Goal: Information Seeking & Learning: Learn about a topic

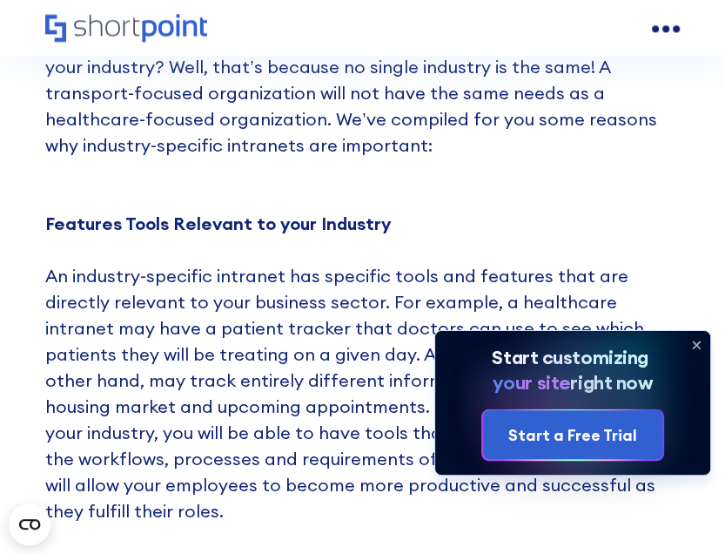
scroll to position [1480, 0]
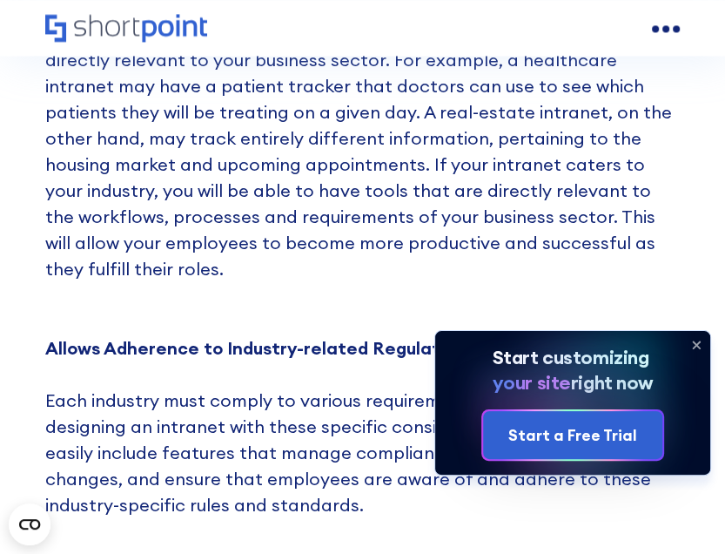
click at [698, 345] on icon at bounding box center [697, 345] width 28 height 28
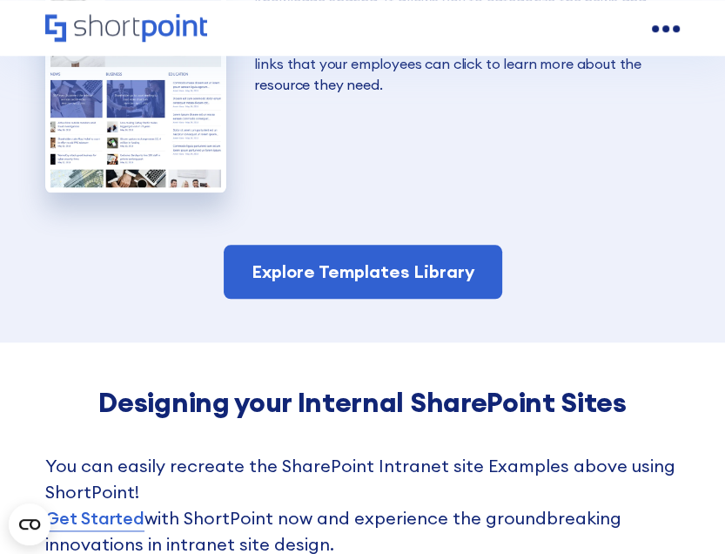
scroll to position [4528, 0]
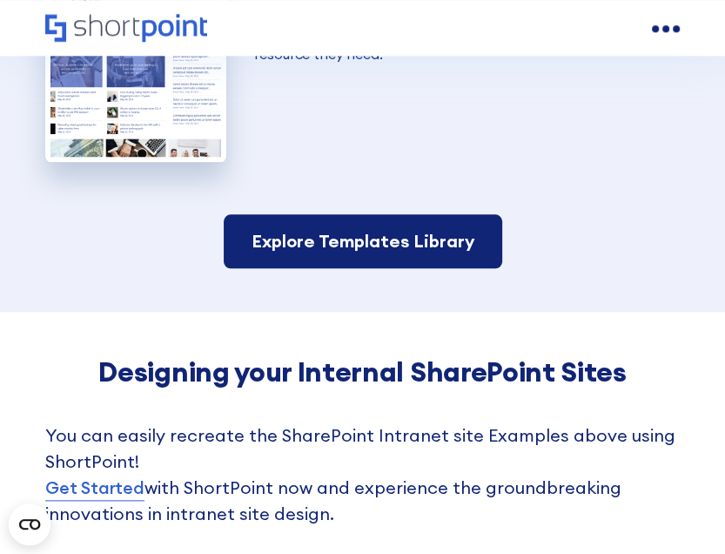
click at [431, 215] on link "Explore Templates Library" at bounding box center [363, 241] width 279 height 54
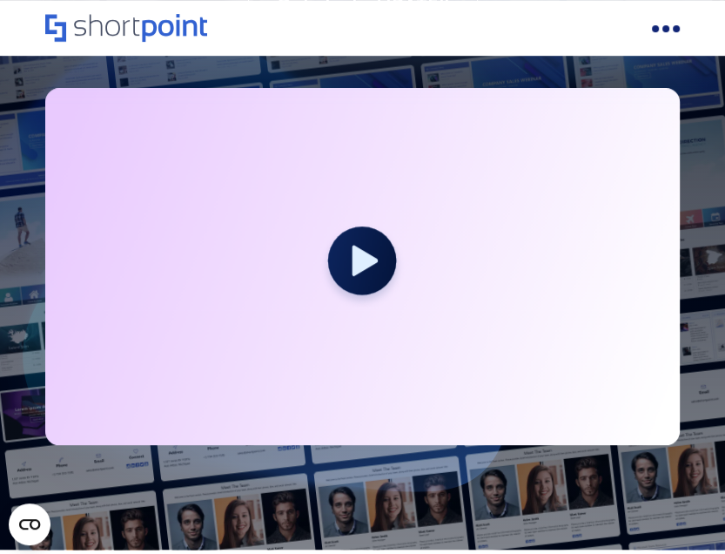
click at [681, 301] on div at bounding box center [344, 57] width 762 height 985
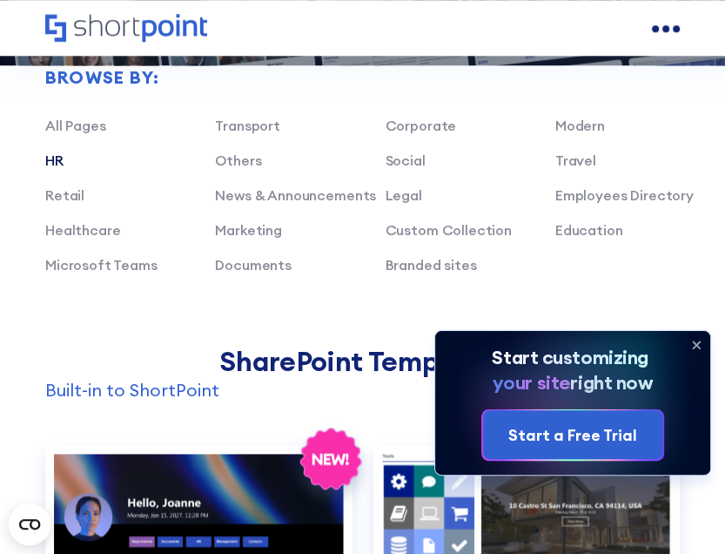
click at [60, 162] on link "HR" at bounding box center [54, 160] width 18 height 17
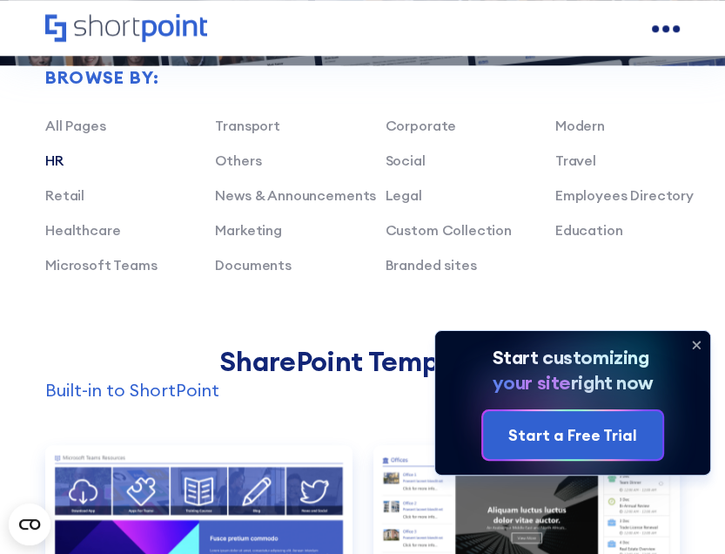
click at [704, 344] on icon at bounding box center [697, 345] width 28 height 28
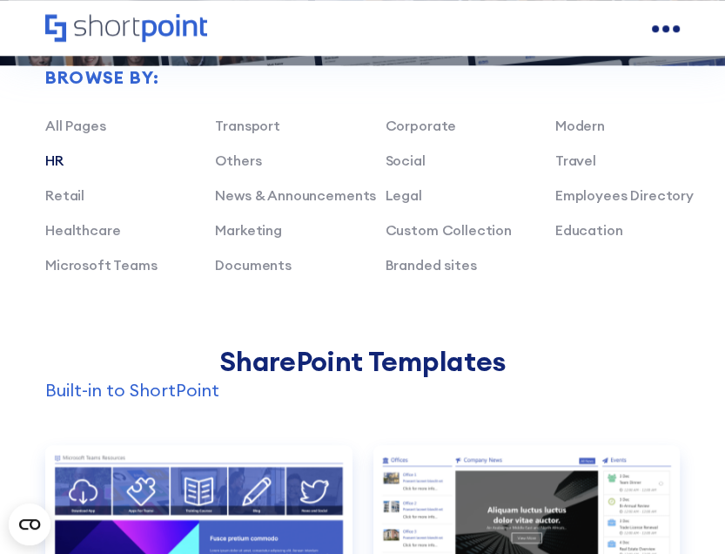
click at [57, 158] on link "HR" at bounding box center [54, 160] width 18 height 17
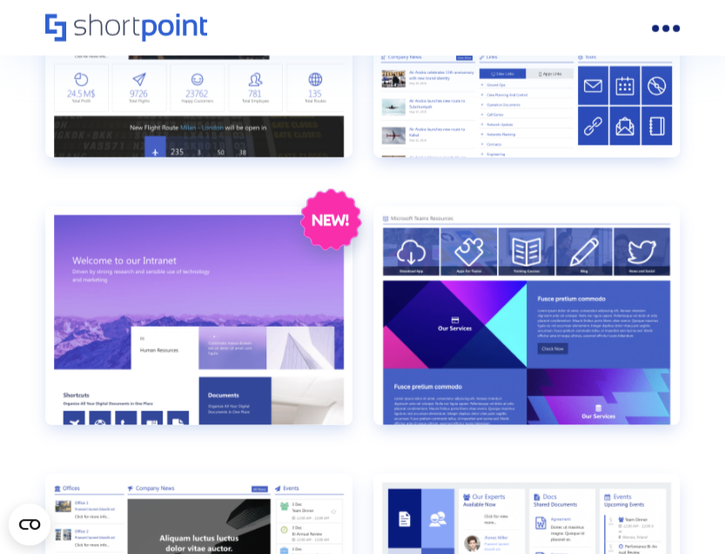
scroll to position [2313, 0]
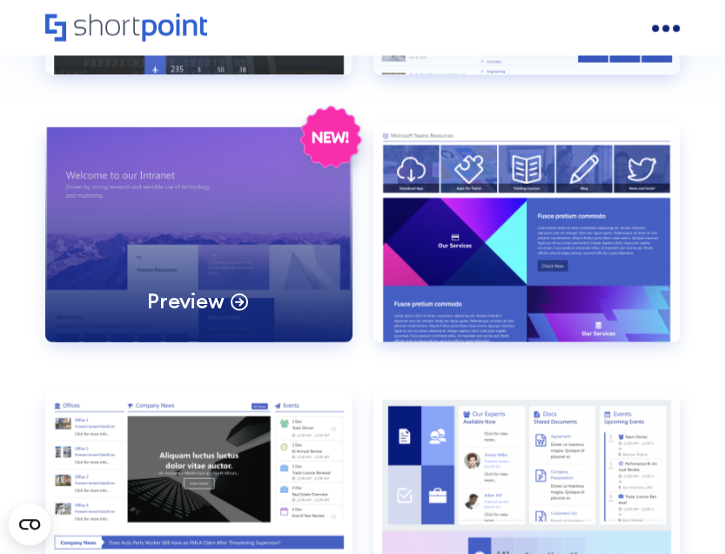
click at [197, 231] on div "Preview" at bounding box center [198, 233] width 307 height 219
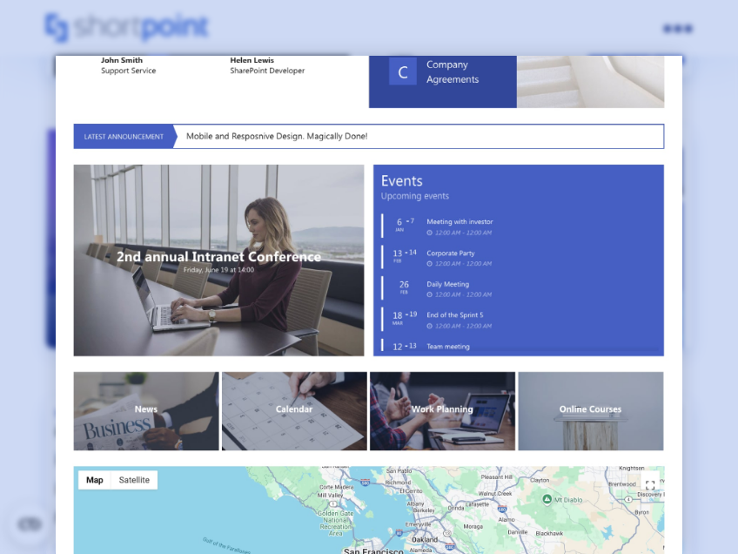
scroll to position [710, 0]
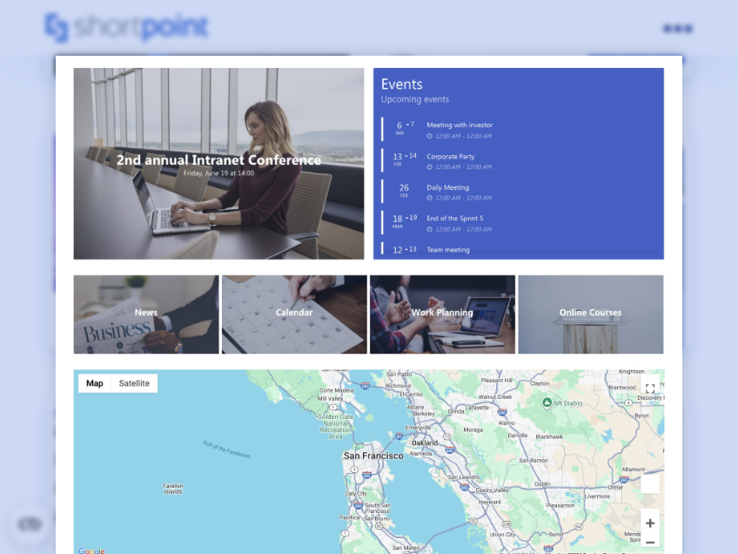
click at [685, 267] on div at bounding box center [369, 277] width 738 height 554
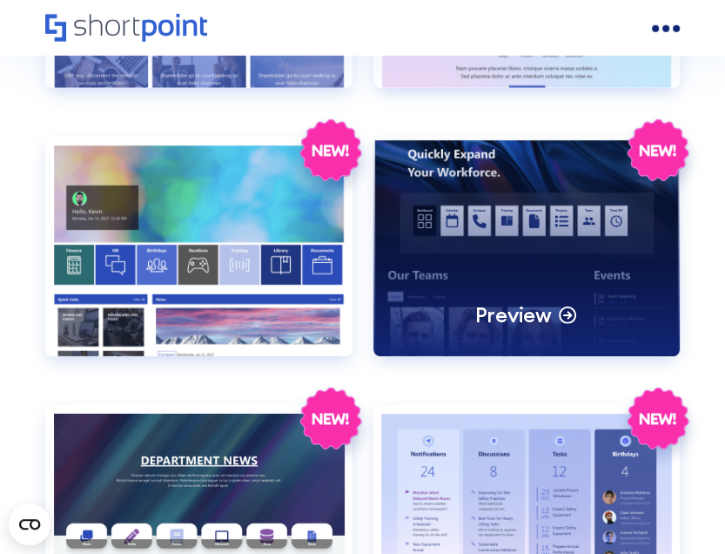
scroll to position [2748, 0]
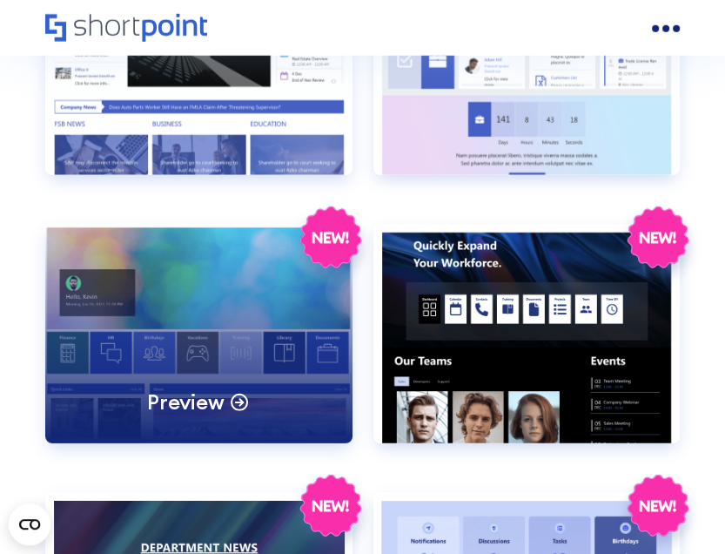
click at [181, 344] on div "Preview" at bounding box center [198, 333] width 307 height 219
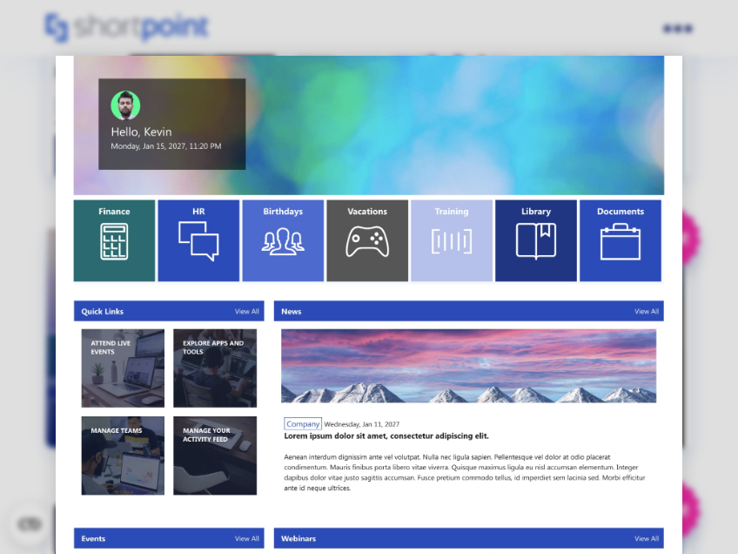
scroll to position [174, 0]
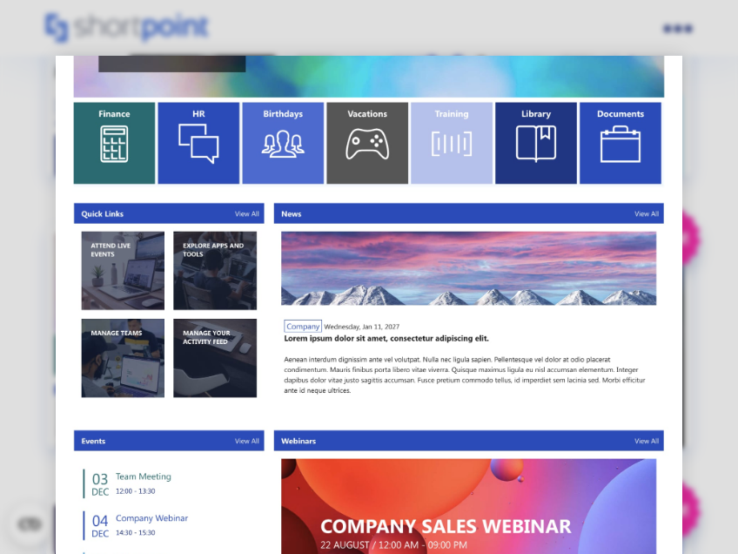
click at [648, 348] on img at bounding box center [370, 389] width 628 height 1014
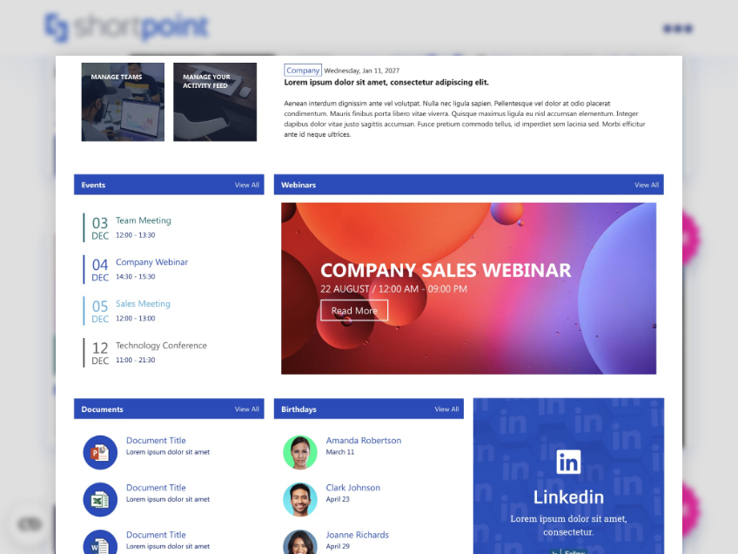
scroll to position [495, 0]
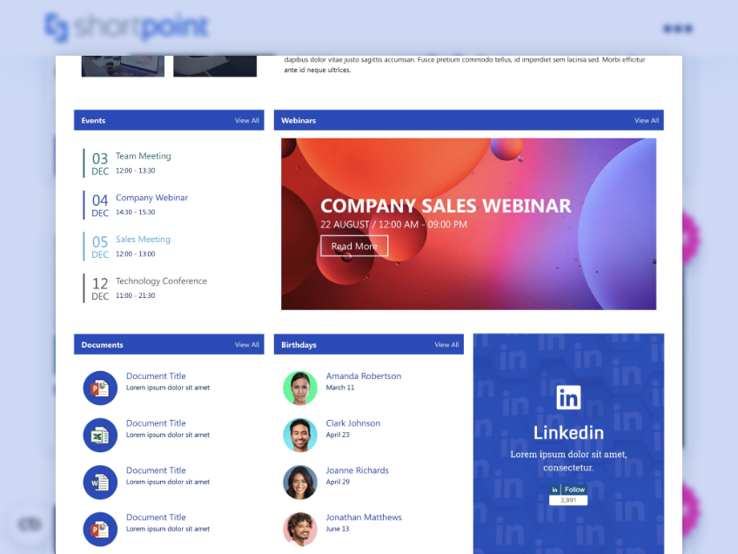
click at [714, 257] on div at bounding box center [369, 277] width 738 height 554
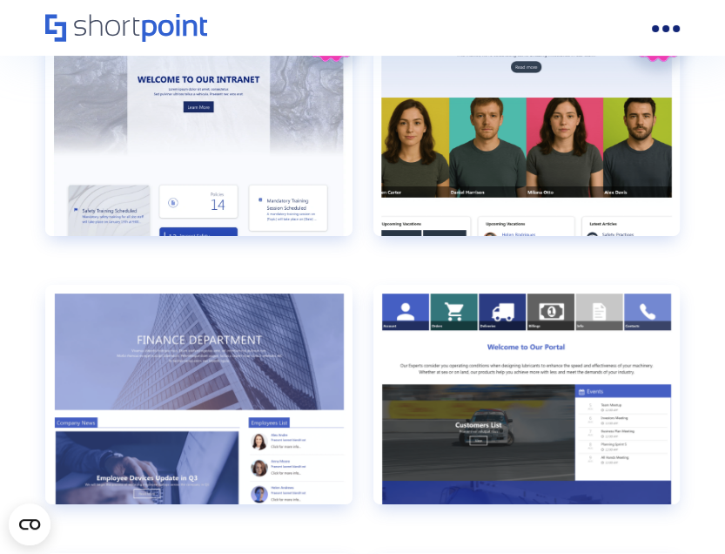
scroll to position [3619, 0]
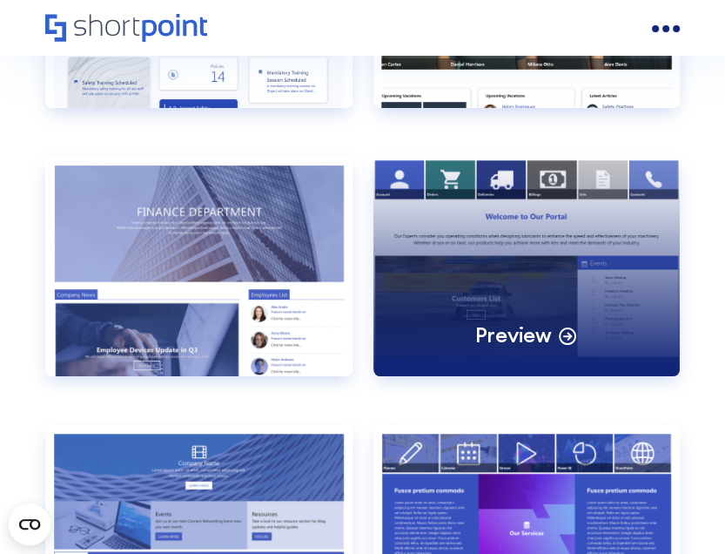
click at [528, 287] on div "Preview" at bounding box center [527, 266] width 307 height 219
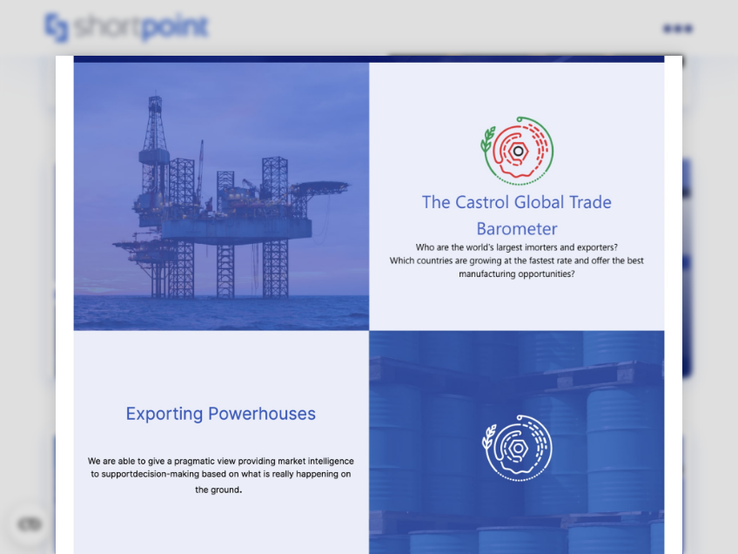
scroll to position [637, 0]
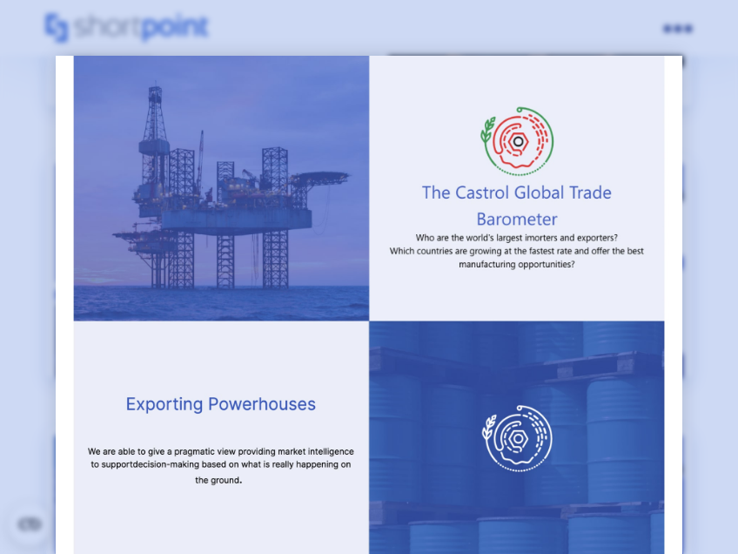
click at [721, 257] on div at bounding box center [369, 277] width 738 height 554
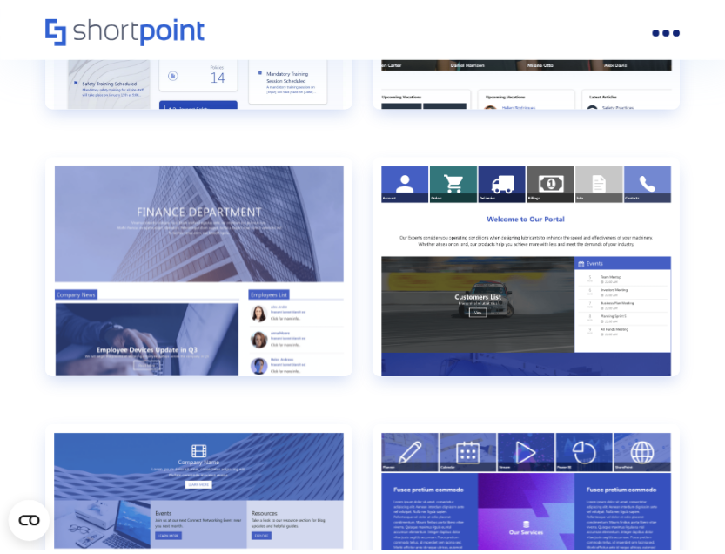
scroll to position [613, 0]
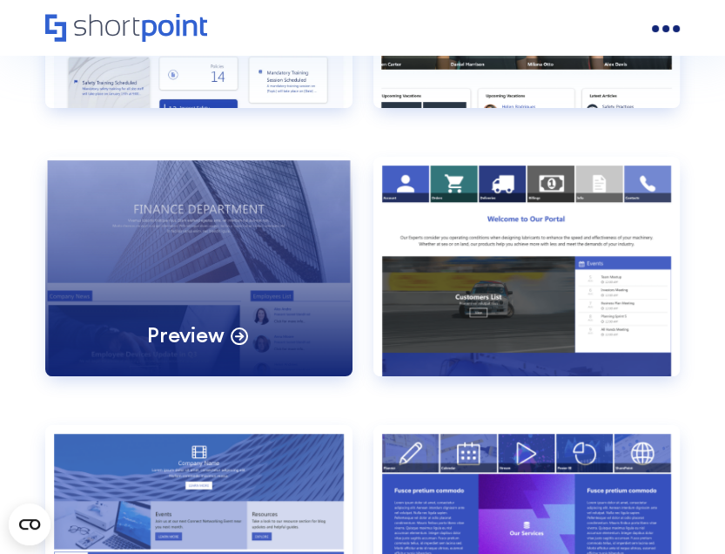
click at [206, 293] on div "Preview" at bounding box center [198, 266] width 307 height 219
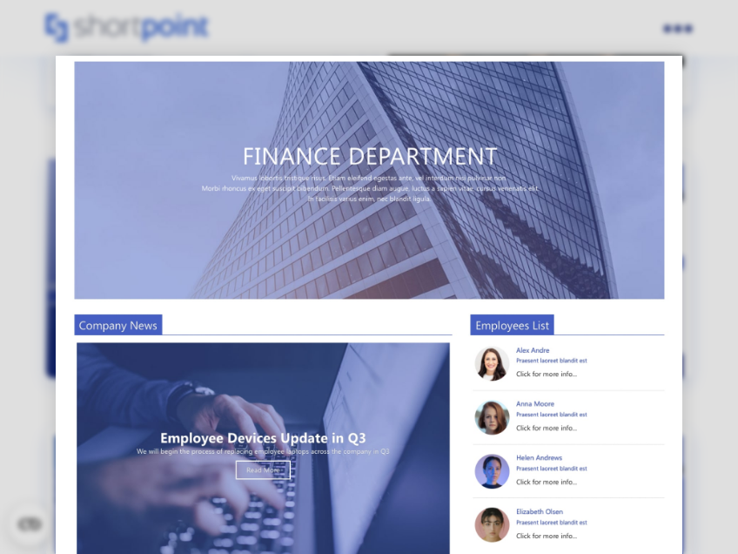
scroll to position [0, 0]
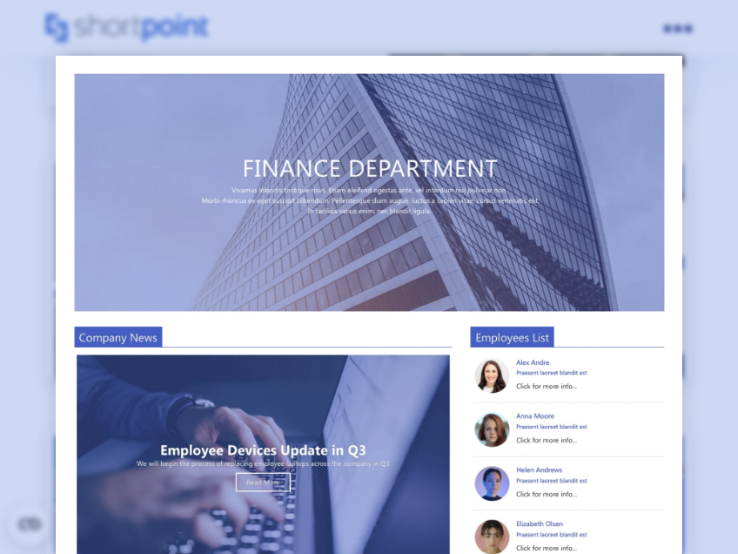
click at [725, 276] on div at bounding box center [369, 277] width 738 height 554
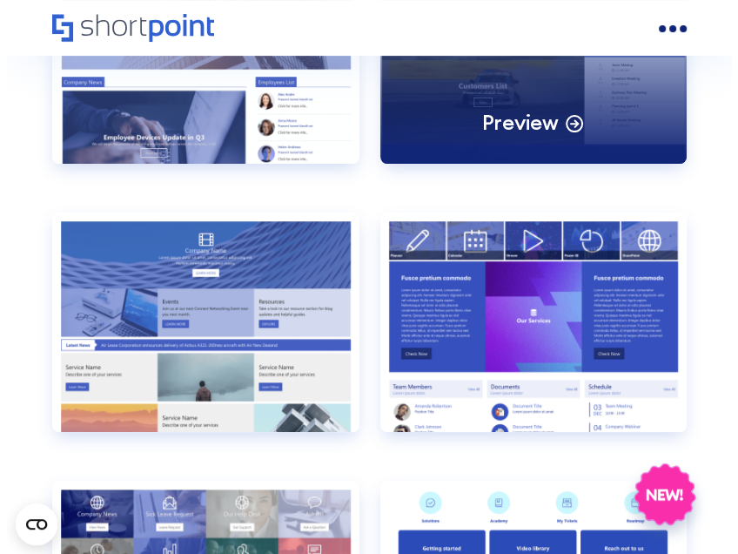
scroll to position [3880, 0]
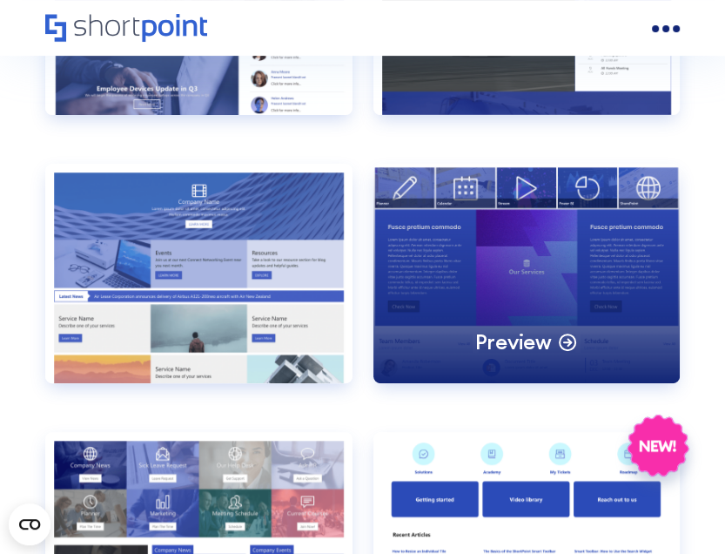
click at [551, 296] on div "Preview" at bounding box center [527, 273] width 307 height 219
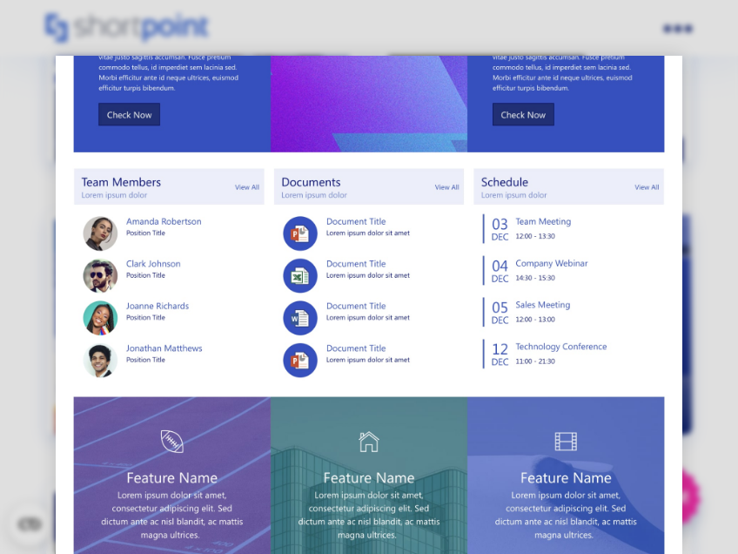
scroll to position [286, 0]
